Goal: Find specific page/section: Find specific page/section

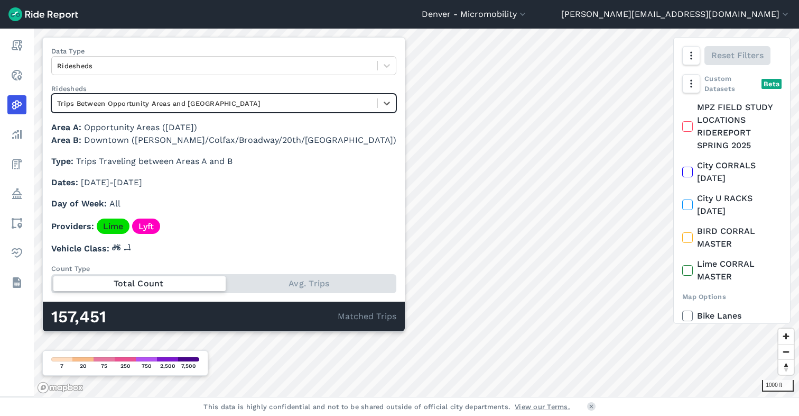
click at [631, 21] on header "[GEOGRAPHIC_DATA] - Micromobility [GEOGRAPHIC_DATA] [GEOGRAPHIC_DATA] [GEOGRAPH…" at bounding box center [399, 14] width 799 height 29
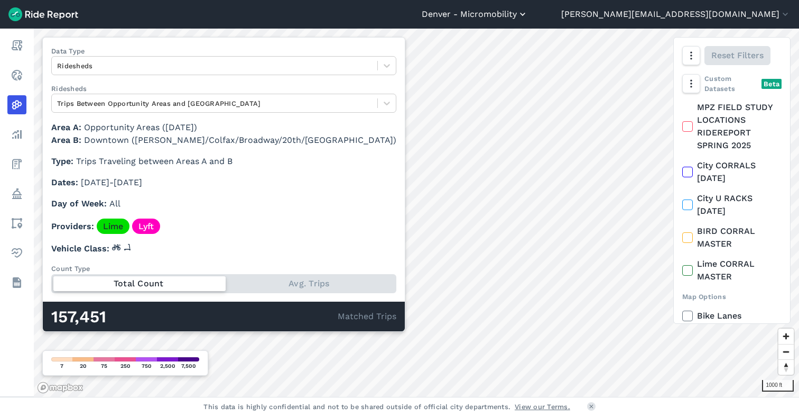
click at [528, 18] on button "Denver - Micromobility" at bounding box center [475, 14] width 106 height 13
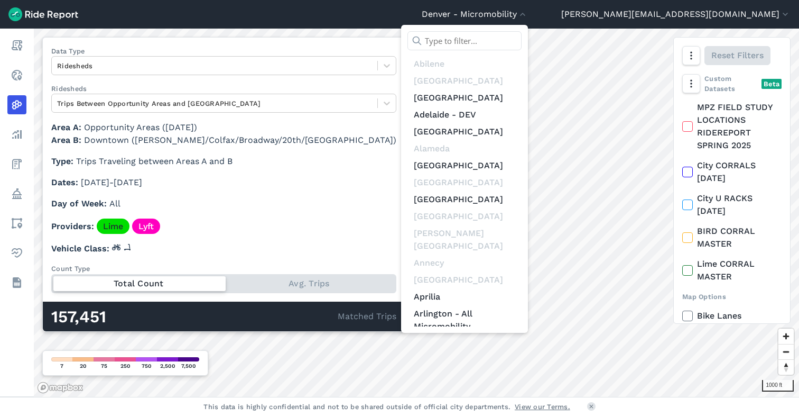
click at [522, 40] on input "text" at bounding box center [465, 40] width 114 height 19
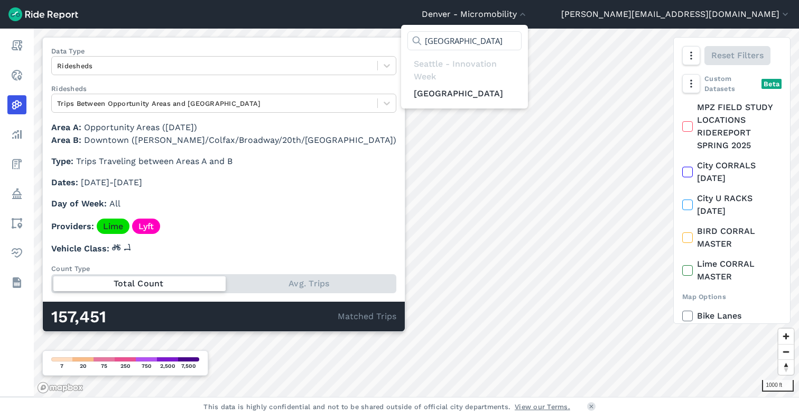
type input "[GEOGRAPHIC_DATA]"
click at [522, 97] on link "[GEOGRAPHIC_DATA]" at bounding box center [465, 93] width 114 height 17
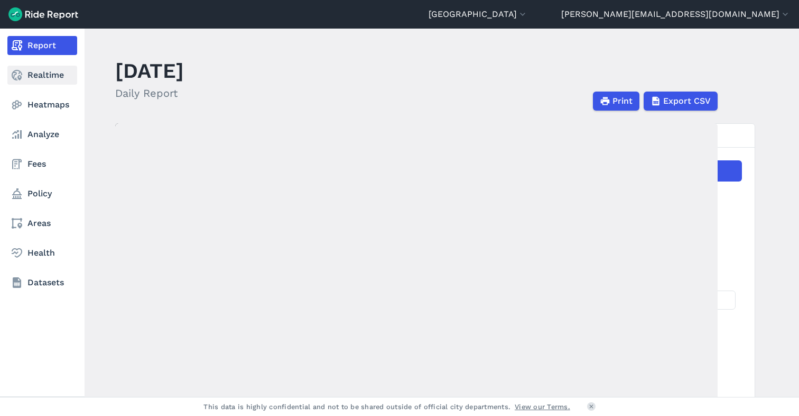
click at [40, 80] on link "Realtime" at bounding box center [42, 75] width 70 height 19
